Goal: Task Accomplishment & Management: Use online tool/utility

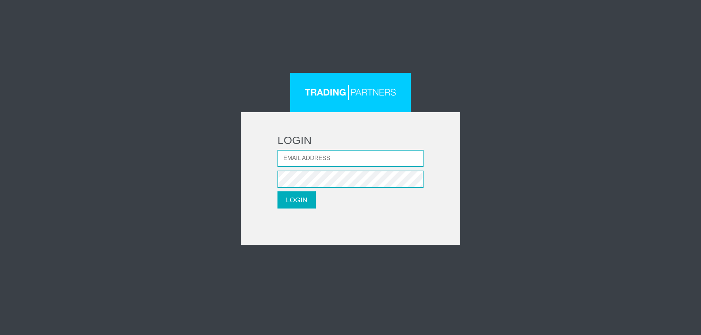
click at [375, 161] on input "Email address" at bounding box center [350, 158] width 146 height 17
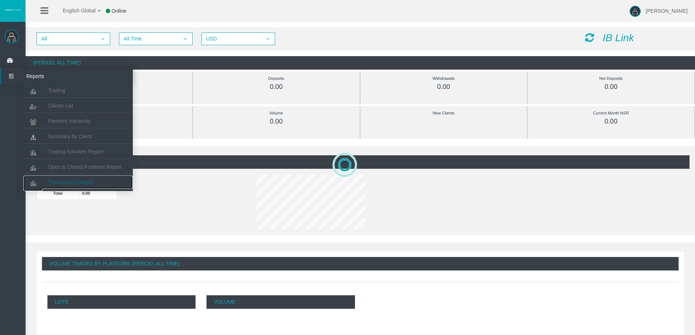
click at [73, 185] on span "Transactions Report" at bounding box center [71, 183] width 46 height 6
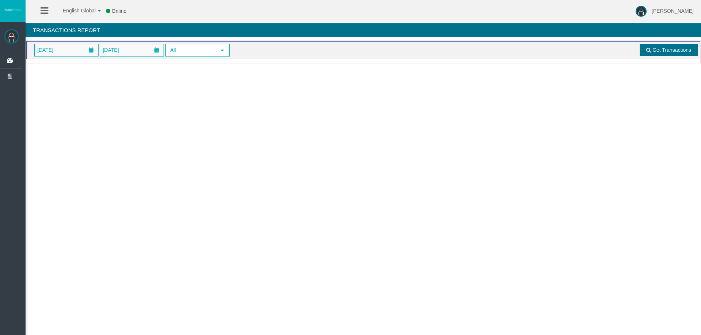
click at [672, 48] on span "Get Transactions" at bounding box center [671, 50] width 39 height 6
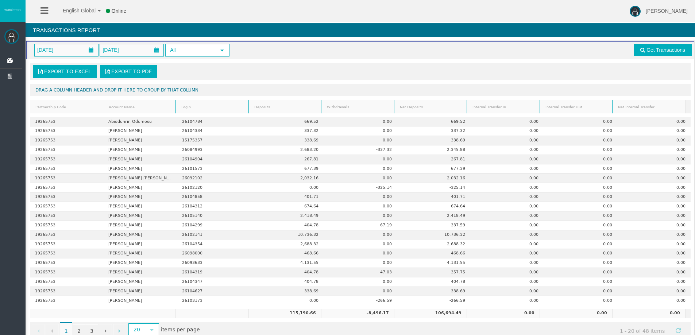
scroll to position [17, 0]
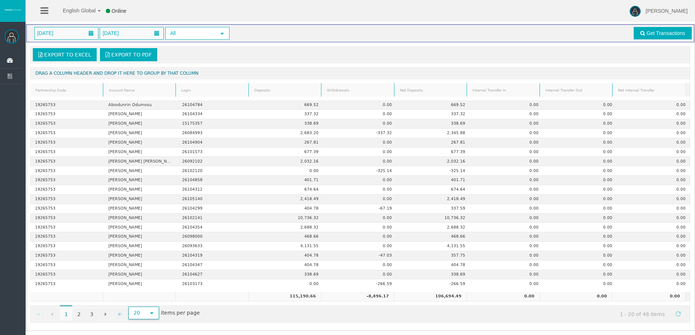
click at [150, 312] on span "select" at bounding box center [152, 314] width 6 height 6
click at [140, 287] on li "100" at bounding box center [143, 286] width 29 height 12
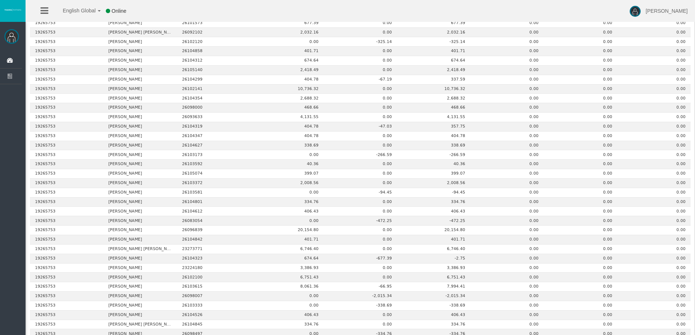
scroll to position [281, 0]
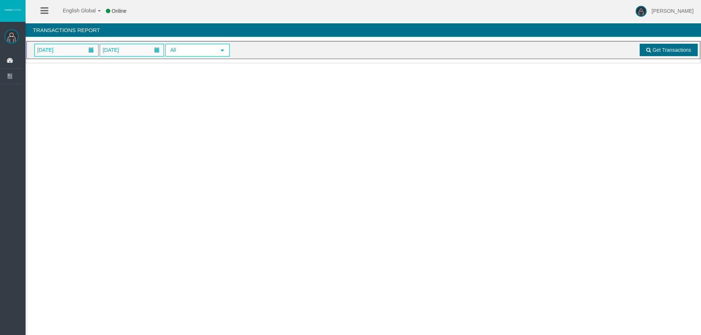
click at [645, 49] on link "Get Transactions" at bounding box center [668, 50] width 58 height 12
